Goal: Task Accomplishment & Management: Manage account settings

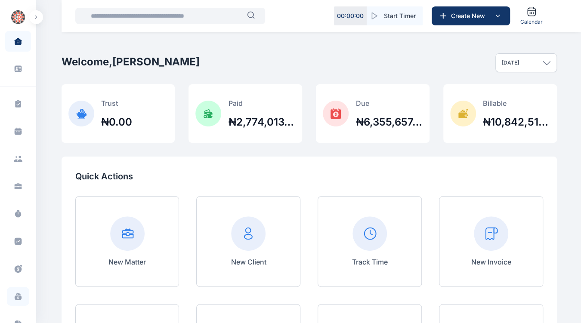
click at [11, 296] on span at bounding box center [18, 296] width 22 height 19
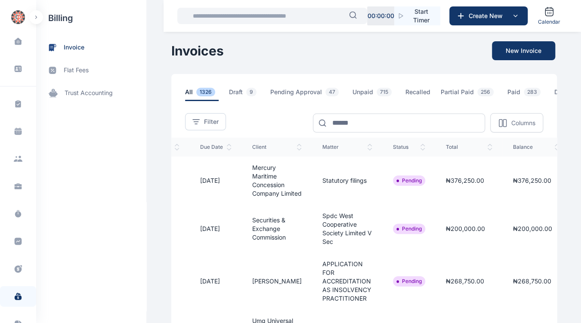
scroll to position [0, 149]
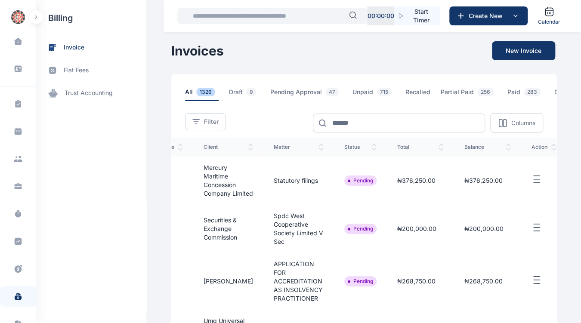
click at [532, 185] on icon "button" at bounding box center [537, 179] width 10 height 11
click at [486, 213] on span "Approve" at bounding box center [495, 208] width 25 height 9
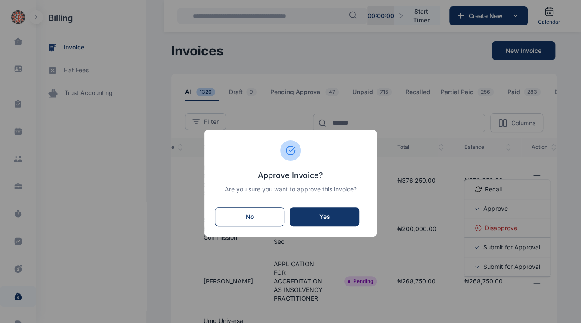
click at [325, 211] on button "Yes" at bounding box center [325, 216] width 70 height 19
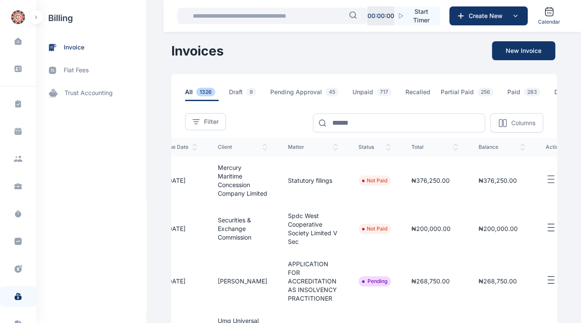
scroll to position [0, 149]
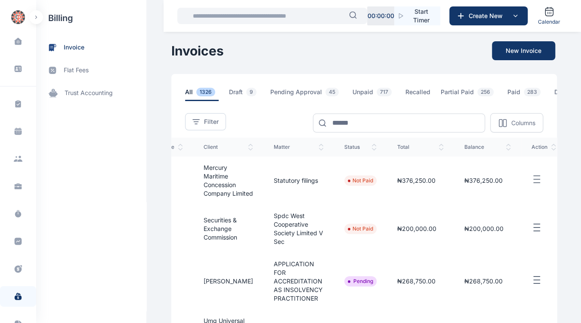
click at [539, 276] on button "button" at bounding box center [544, 280] width 25 height 11
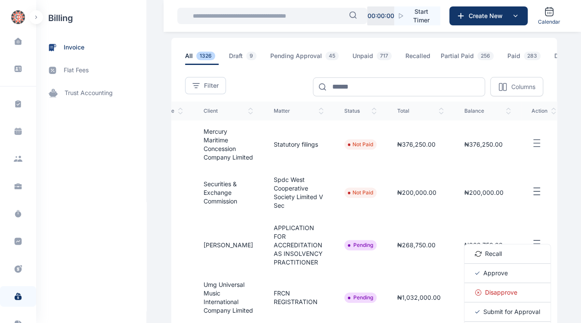
scroll to position [64, 0]
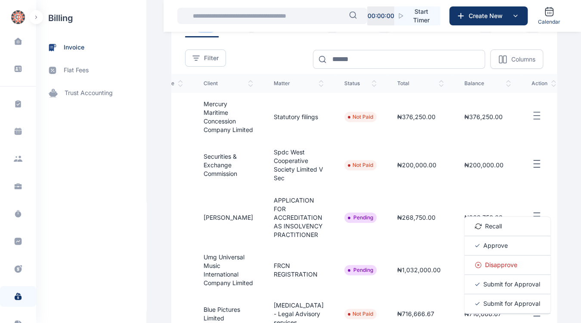
click at [489, 242] on span "Approve" at bounding box center [495, 246] width 25 height 9
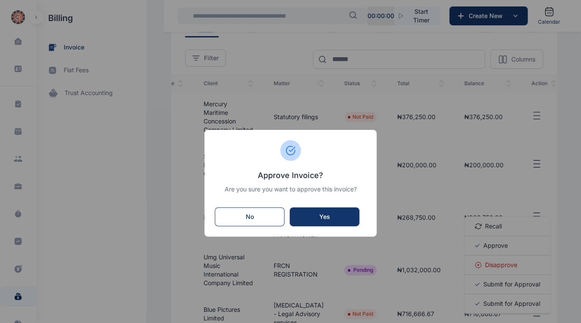
click at [334, 215] on div "Yes" at bounding box center [324, 217] width 53 height 9
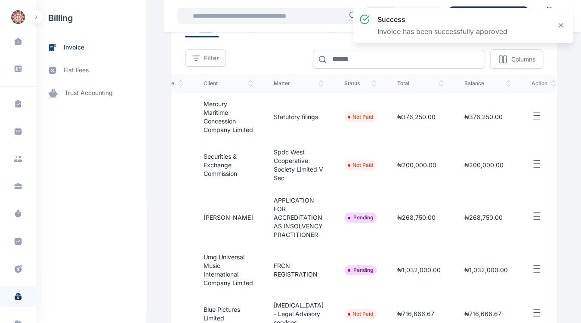
click at [534, 213] on line "button" at bounding box center [537, 213] width 6 height 0
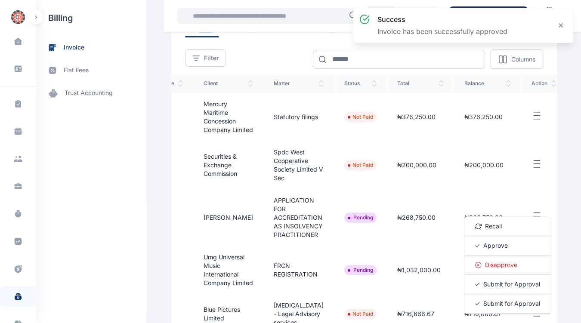
click at [483, 244] on span "Approve" at bounding box center [495, 246] width 25 height 9
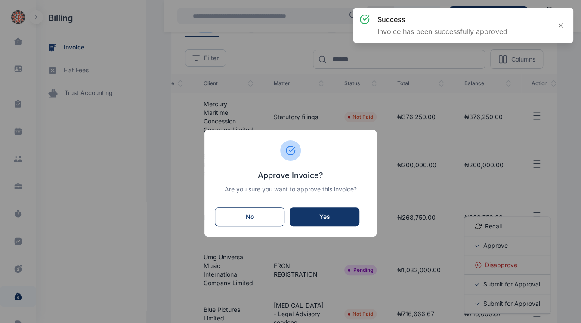
click at [337, 208] on button "Yes" at bounding box center [325, 216] width 70 height 19
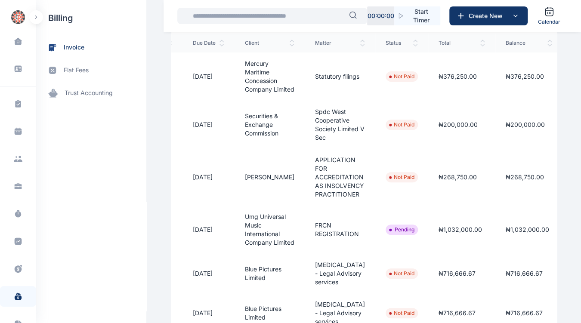
scroll to position [0, 149]
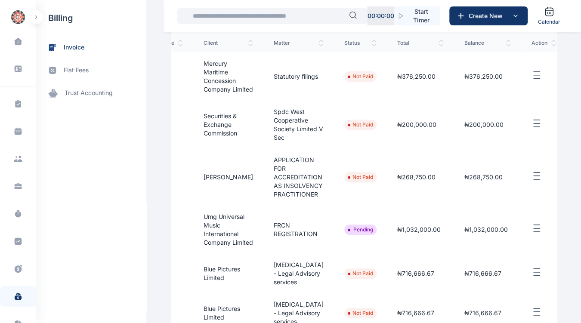
click at [534, 229] on line "button" at bounding box center [537, 229] width 6 height 0
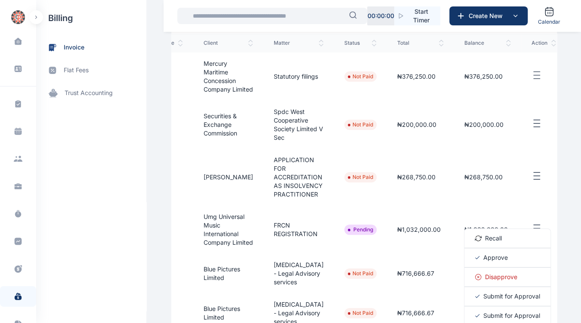
click at [486, 261] on span "Approve" at bounding box center [495, 258] width 25 height 9
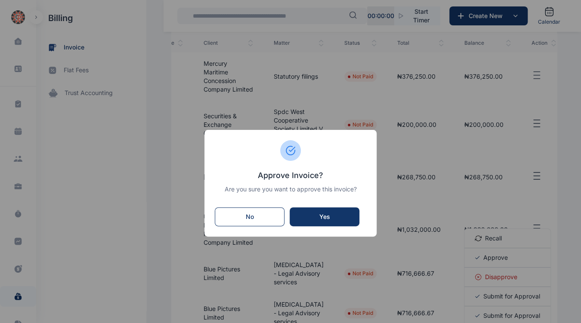
click at [341, 218] on div "Yes" at bounding box center [324, 217] width 53 height 9
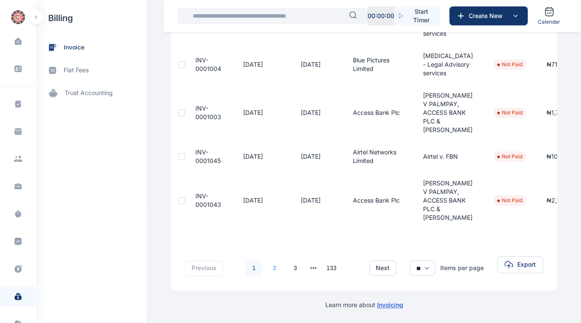
click at [267, 260] on link "2" at bounding box center [274, 268] width 16 height 16
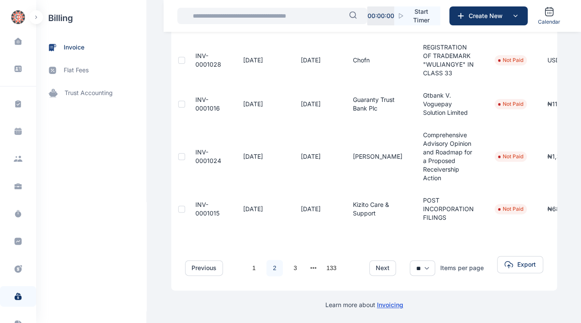
scroll to position [409, 0]
click at [288, 261] on link "3" at bounding box center [295, 268] width 16 height 16
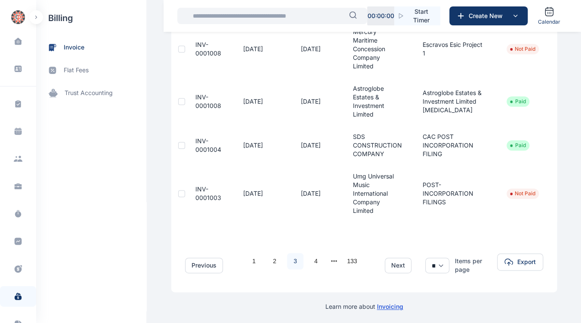
scroll to position [444, 0]
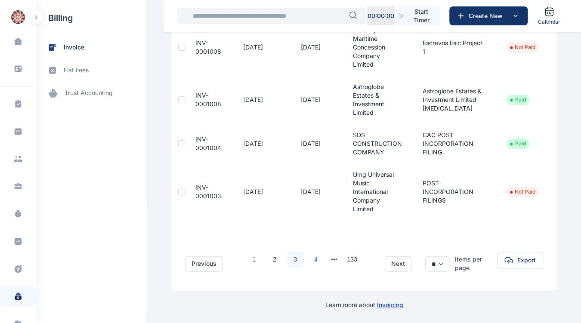
click at [313, 256] on link "4" at bounding box center [316, 259] width 16 height 16
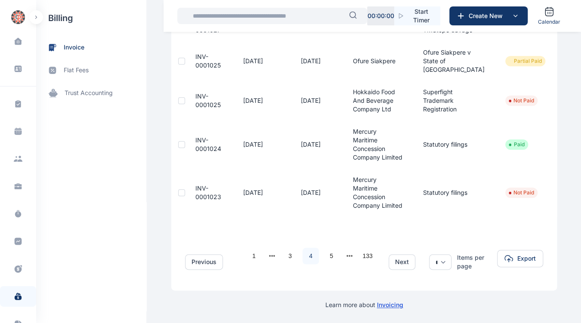
scroll to position [413, 0]
click at [326, 248] on link "5" at bounding box center [331, 256] width 16 height 16
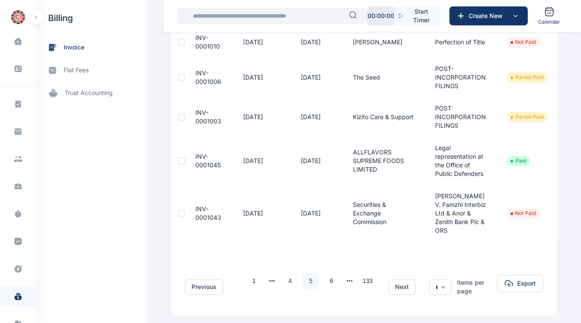
scroll to position [482, 0]
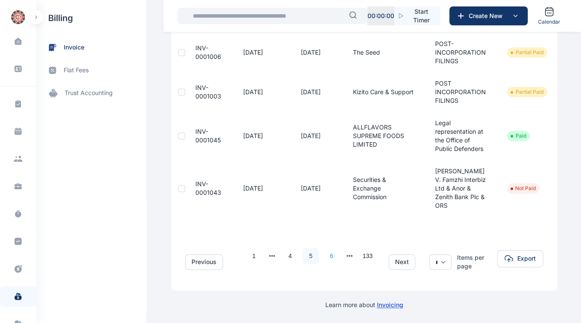
click at [325, 252] on link "6" at bounding box center [331, 256] width 16 height 16
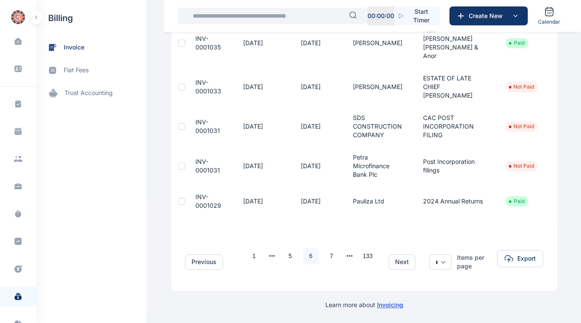
scroll to position [361, 0]
click at [327, 251] on link "7" at bounding box center [331, 256] width 16 height 16
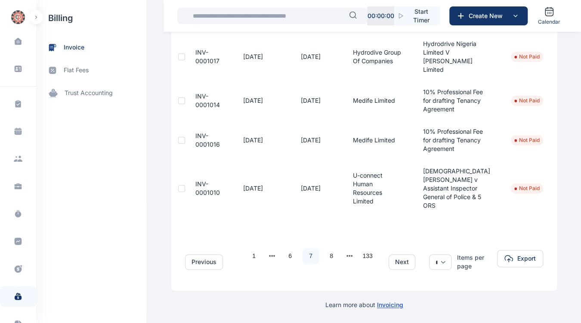
scroll to position [481, 0]
click at [282, 264] on link "6" at bounding box center [290, 256] width 16 height 16
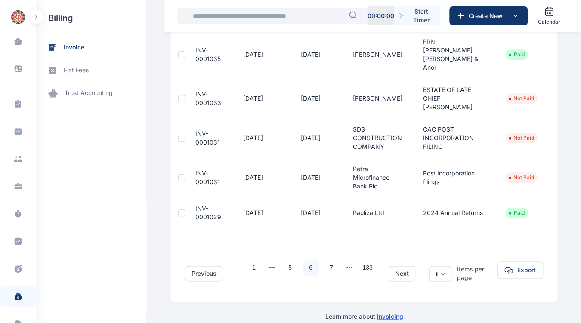
scroll to position [357, 0]
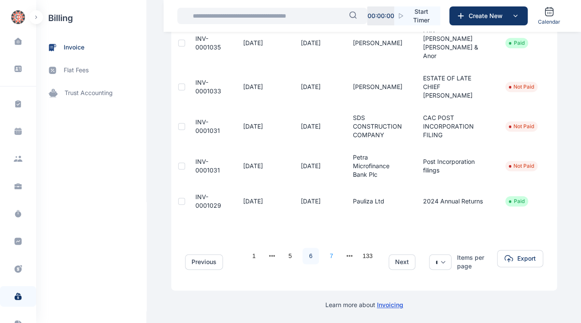
click at [329, 250] on link "7" at bounding box center [331, 256] width 16 height 16
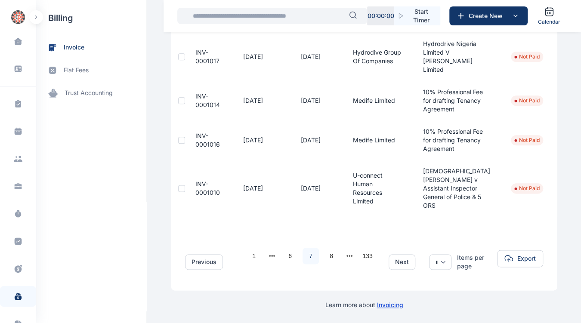
scroll to position [508, 0]
click at [331, 254] on link "8" at bounding box center [331, 256] width 16 height 16
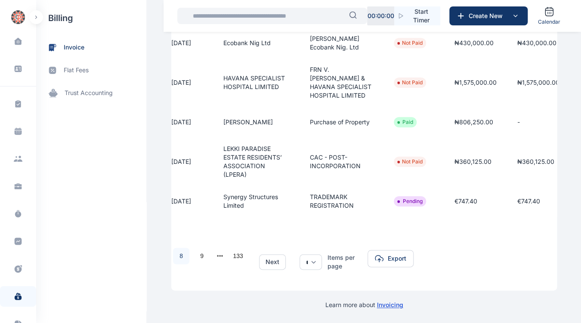
scroll to position [0, 145]
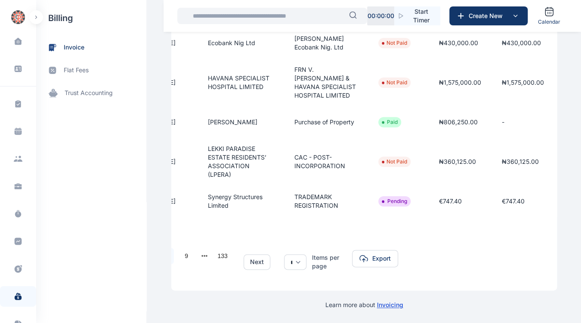
click at [567, 197] on line "button" at bounding box center [570, 197] width 6 height 0
click at [498, 239] on div "Approve" at bounding box center [541, 229] width 86 height 19
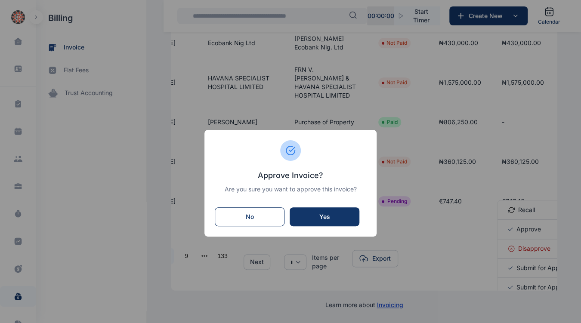
click at [336, 212] on button "Yes" at bounding box center [325, 216] width 70 height 19
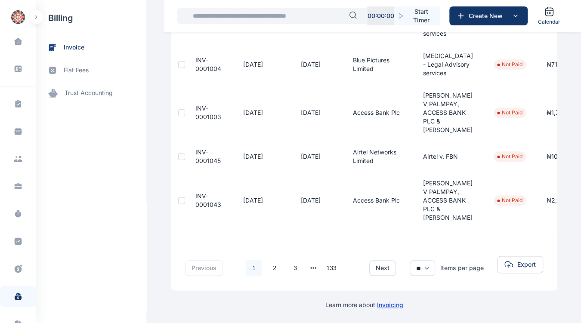
scroll to position [418, 0]
click at [310, 262] on button "next page" at bounding box center [313, 268] width 6 height 12
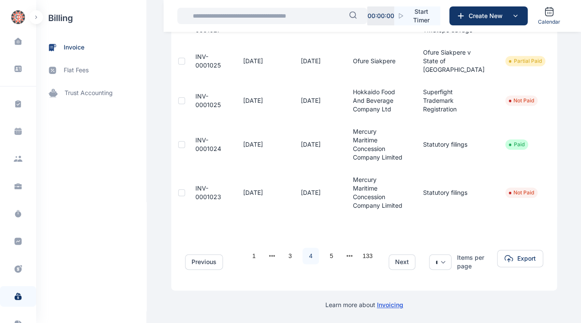
scroll to position [413, 0]
click at [347, 251] on button "next page" at bounding box center [350, 256] width 6 height 12
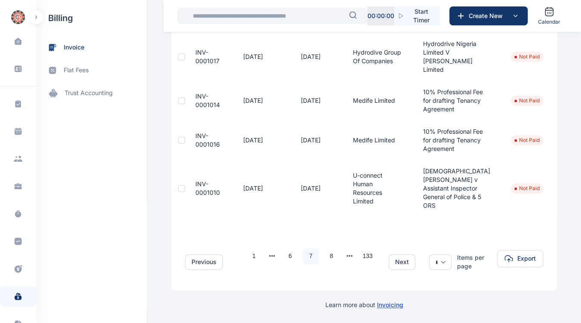
scroll to position [508, 0]
click at [347, 251] on button "next page" at bounding box center [350, 256] width 6 height 12
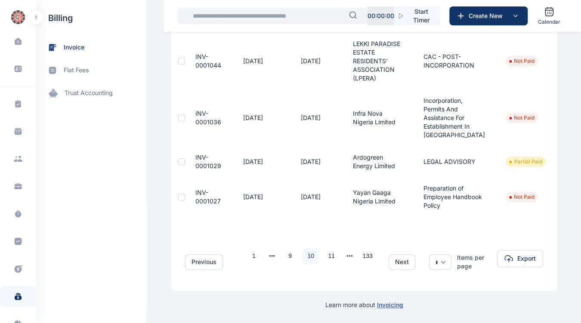
scroll to position [396, 0]
click at [347, 251] on button "next page" at bounding box center [350, 256] width 6 height 12
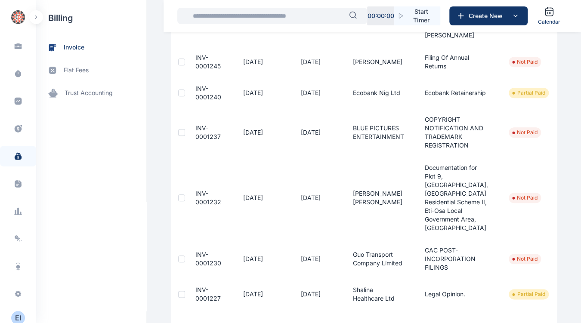
scroll to position [145, 0]
click at [19, 313] on div "E I" at bounding box center [18, 313] width 14 height 10
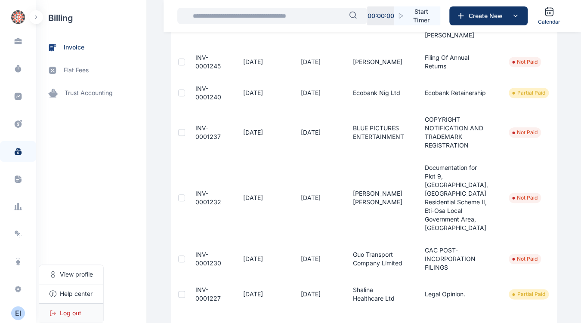
click at [80, 315] on span "Log out" at bounding box center [71, 313] width 22 height 9
